Goal: Book appointment/travel/reservation

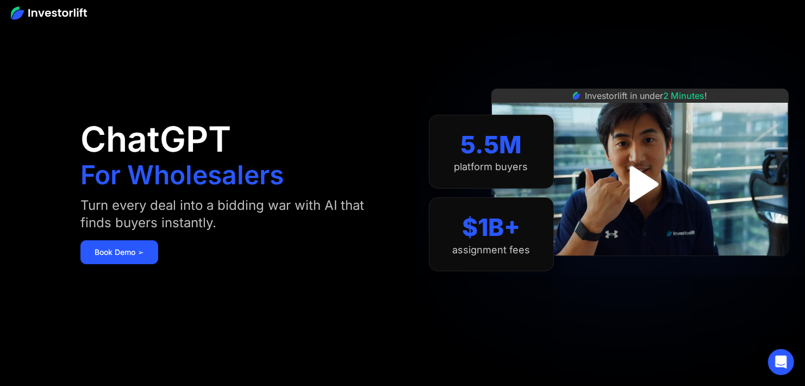
click at [649, 187] on img "open lightbox" at bounding box center [639, 184] width 65 height 65
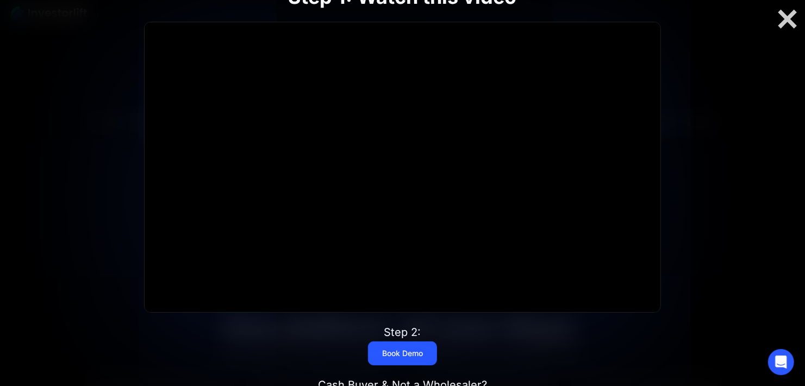
scroll to position [380, 0]
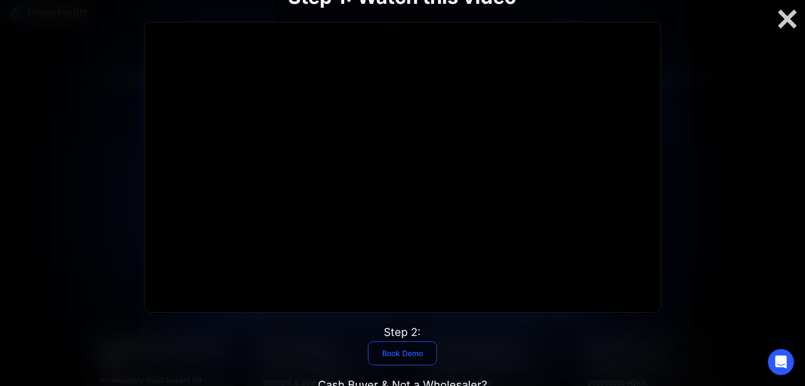
click at [425, 348] on link "Book Demo" at bounding box center [402, 354] width 69 height 24
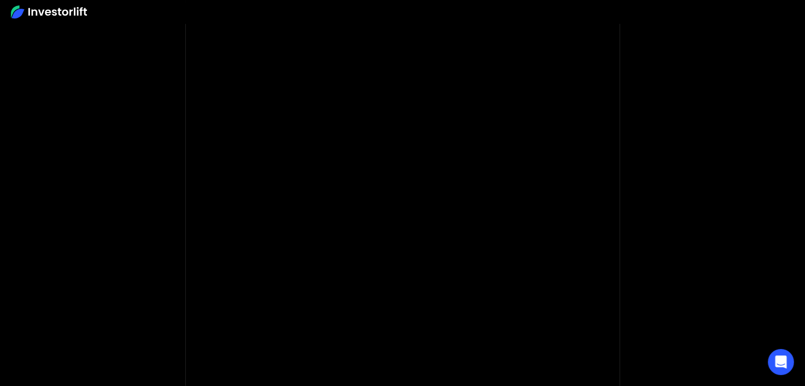
scroll to position [108, 0]
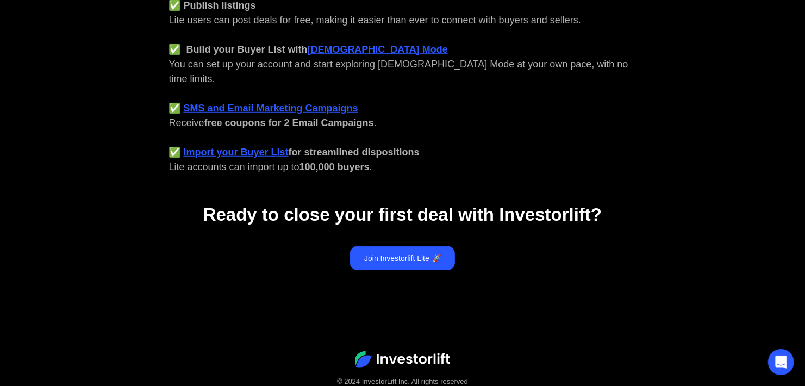
scroll to position [515, 0]
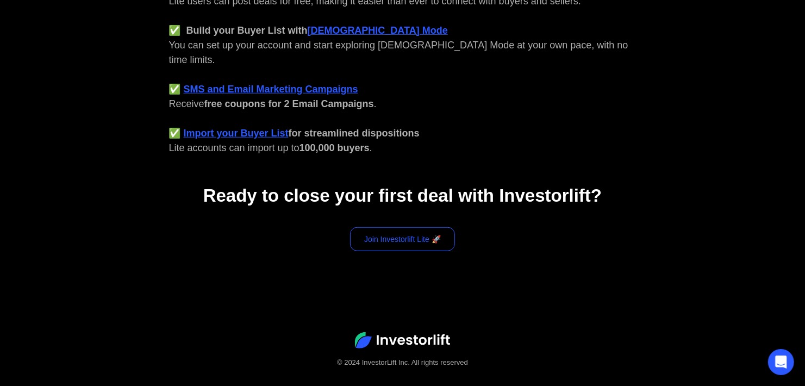
click at [433, 227] on link "Join Investorlift Lite 🚀" at bounding box center [402, 239] width 105 height 24
